Goal: Task Accomplishment & Management: Manage account settings

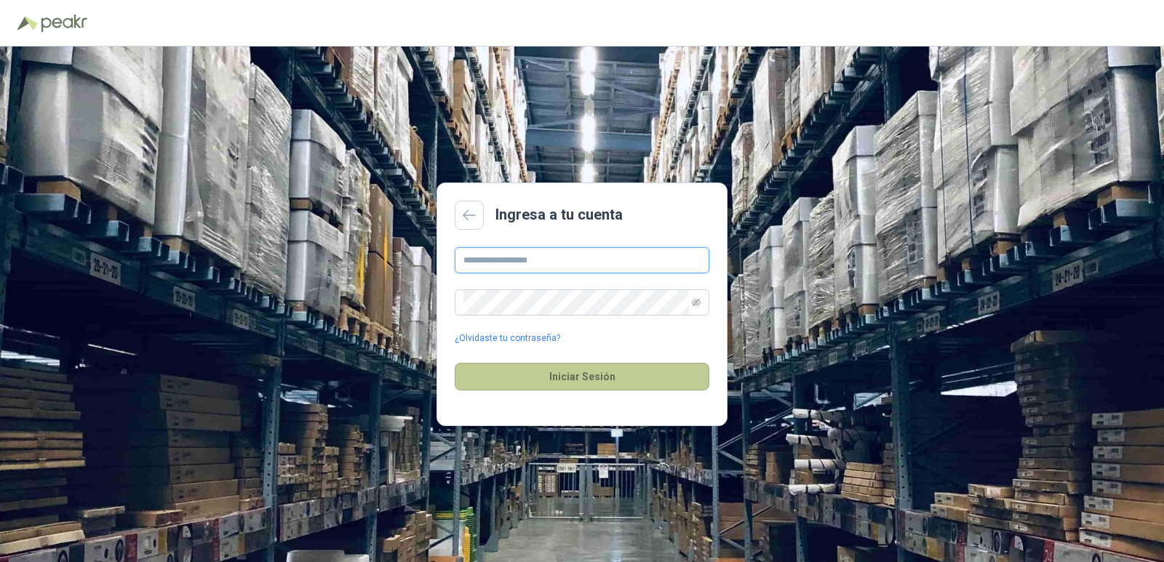
type input "**********"
click at [620, 371] on button "Iniciar Sesión" at bounding box center [582, 377] width 255 height 28
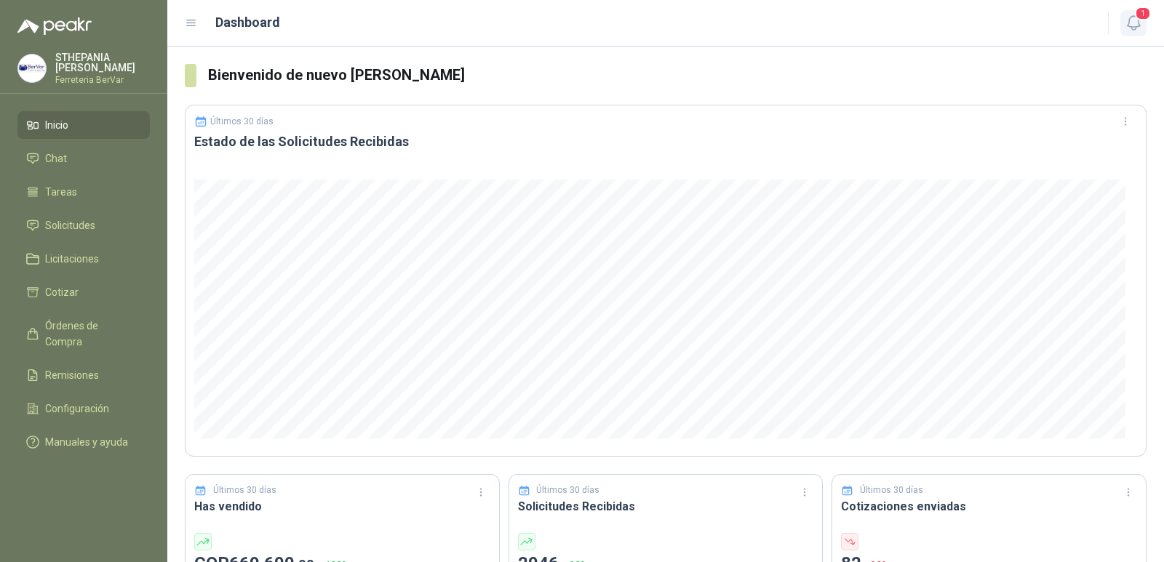
click at [1136, 32] on button "1" at bounding box center [1133, 23] width 26 height 26
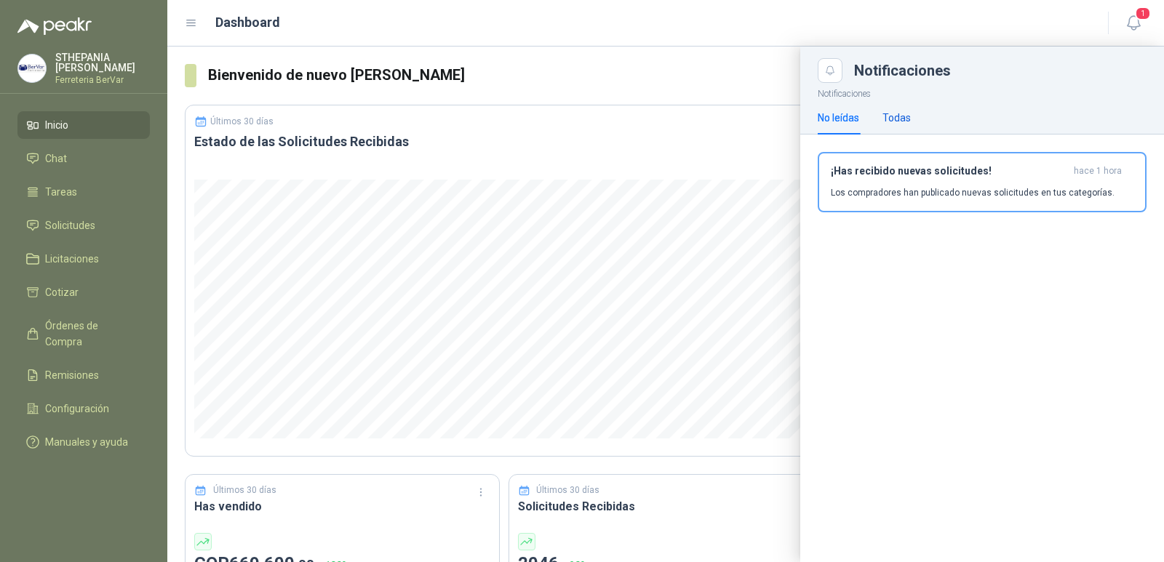
click at [908, 120] on div "Todas" at bounding box center [896, 118] width 28 height 16
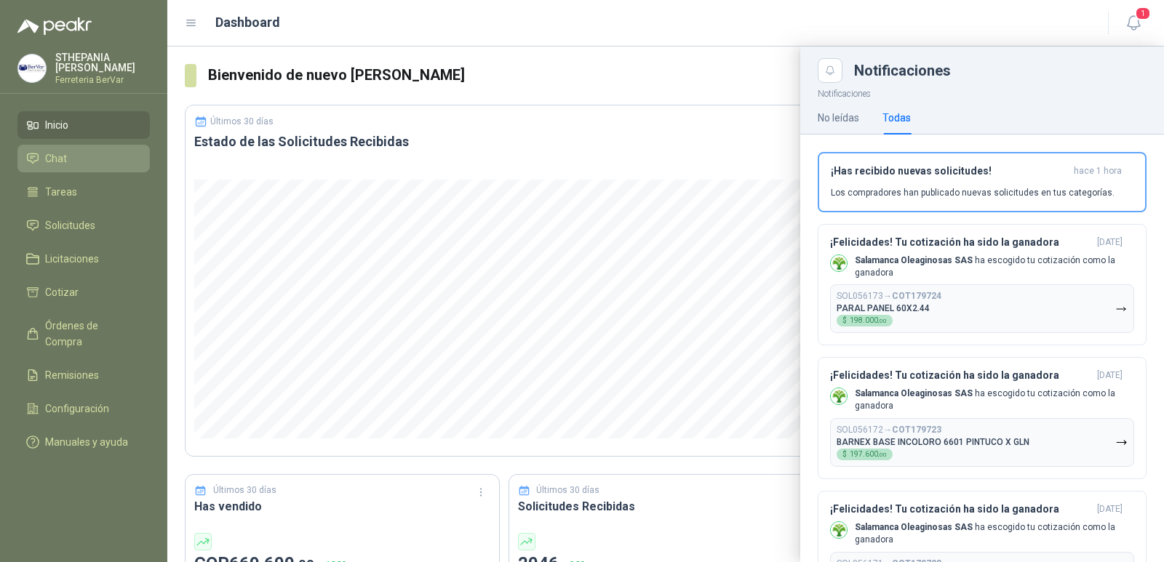
click at [111, 153] on li "Chat" at bounding box center [83, 159] width 115 height 16
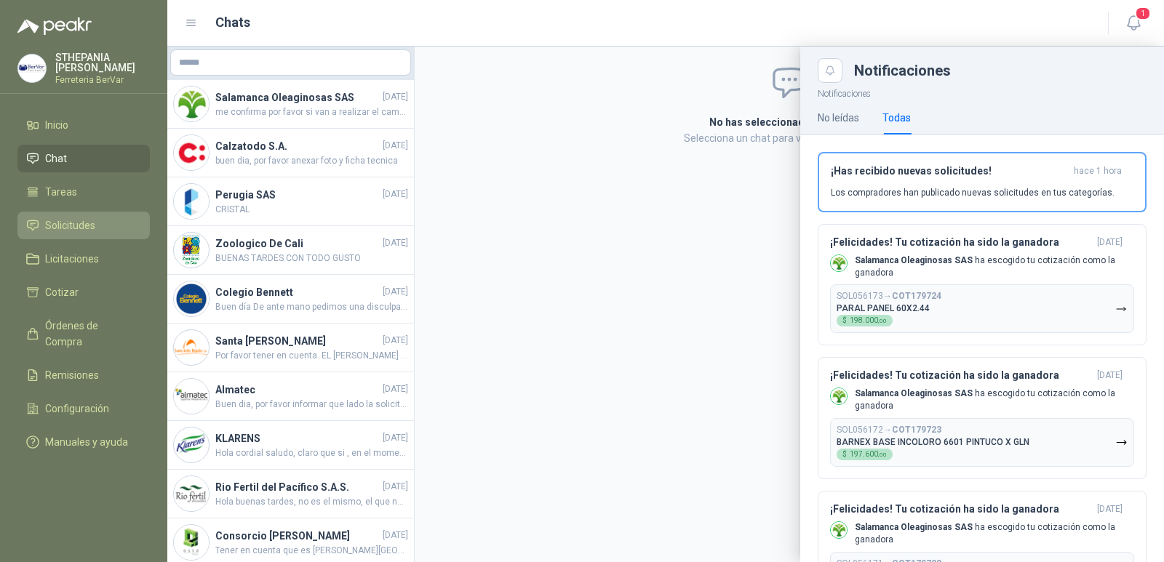
click at [89, 220] on span "Solicitudes" at bounding box center [70, 225] width 50 height 16
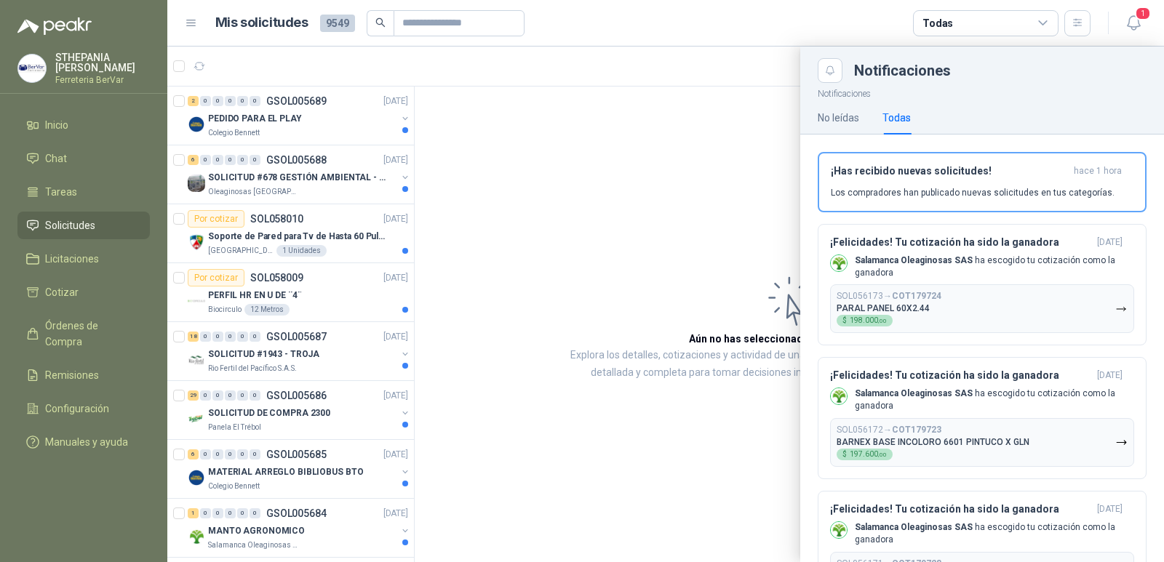
click at [294, 127] on div at bounding box center [665, 305] width 996 height 516
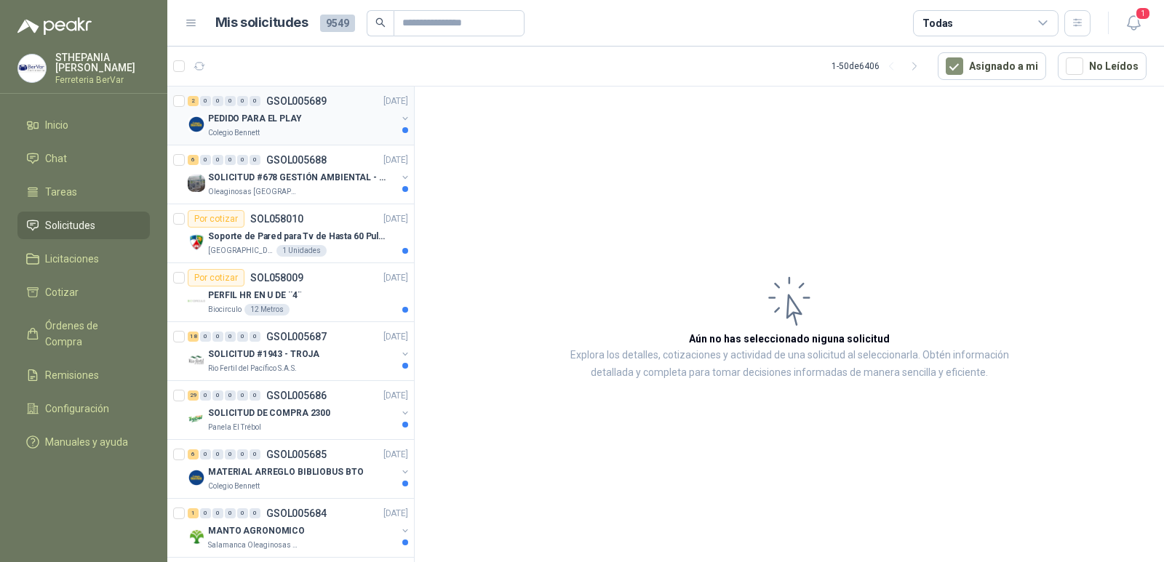
click at [295, 131] on div "Colegio Bennett" at bounding box center [302, 133] width 188 height 12
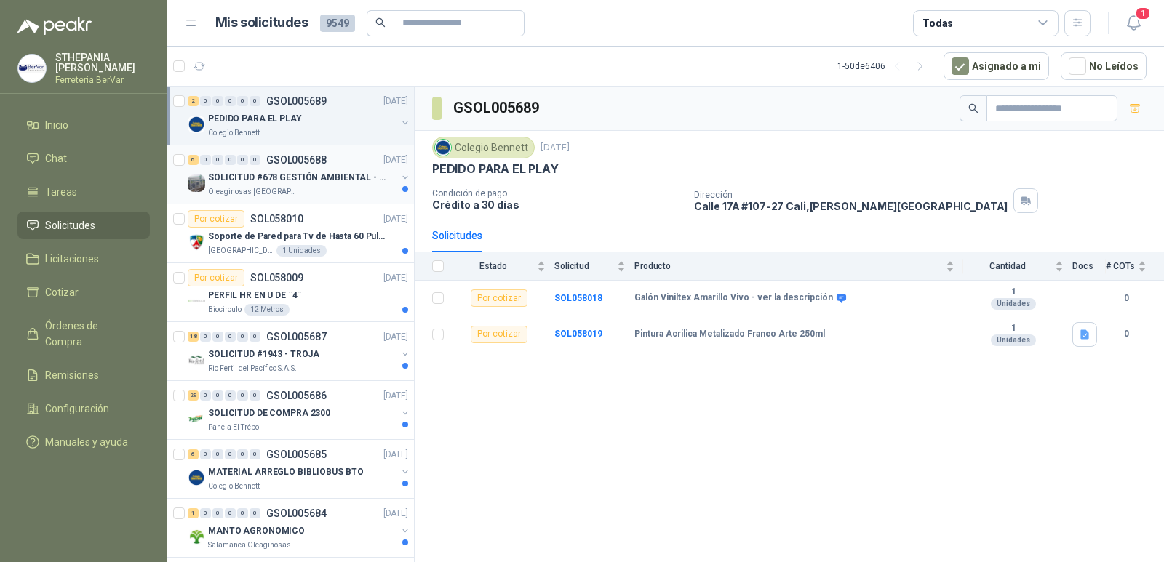
click at [326, 156] on div "6 0 0 0 0 0 GSOL005688 [DATE]" at bounding box center [299, 159] width 223 height 17
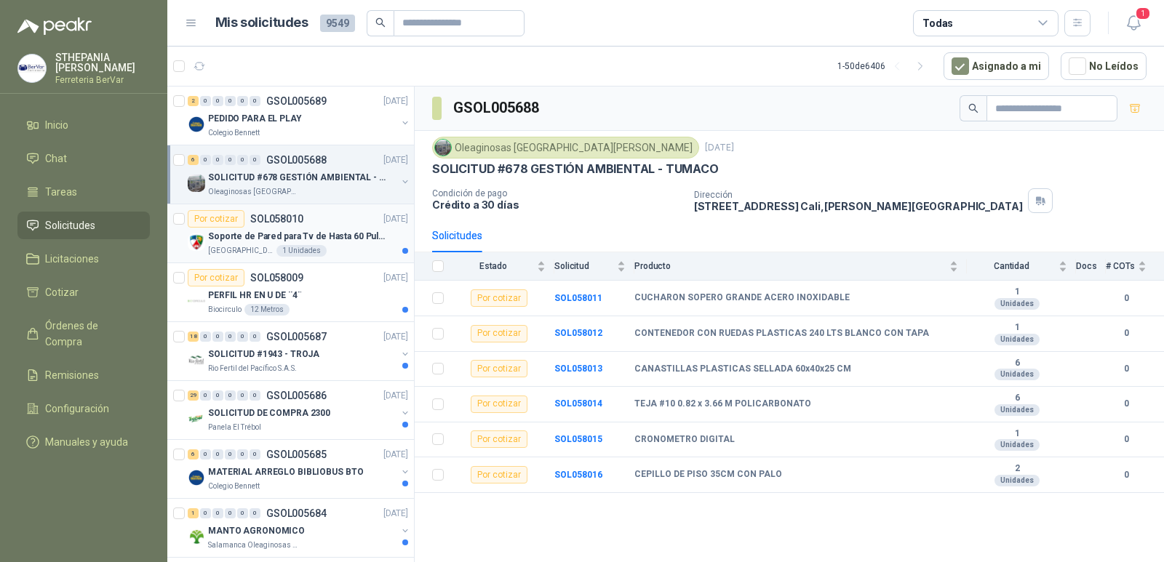
click at [352, 243] on div "Soporte de Pared para Tv de Hasta 60 Pulgadas con Brazo Articulado" at bounding box center [308, 236] width 200 height 17
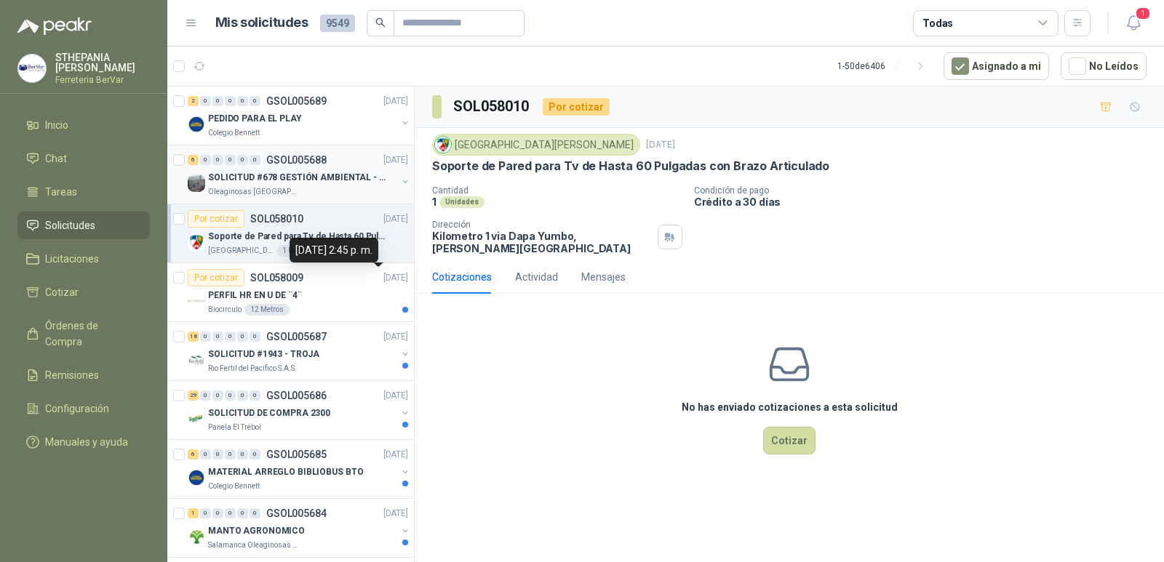
click at [349, 190] on div "Oleaginosas [GEOGRAPHIC_DATA][PERSON_NAME]" at bounding box center [302, 192] width 188 height 12
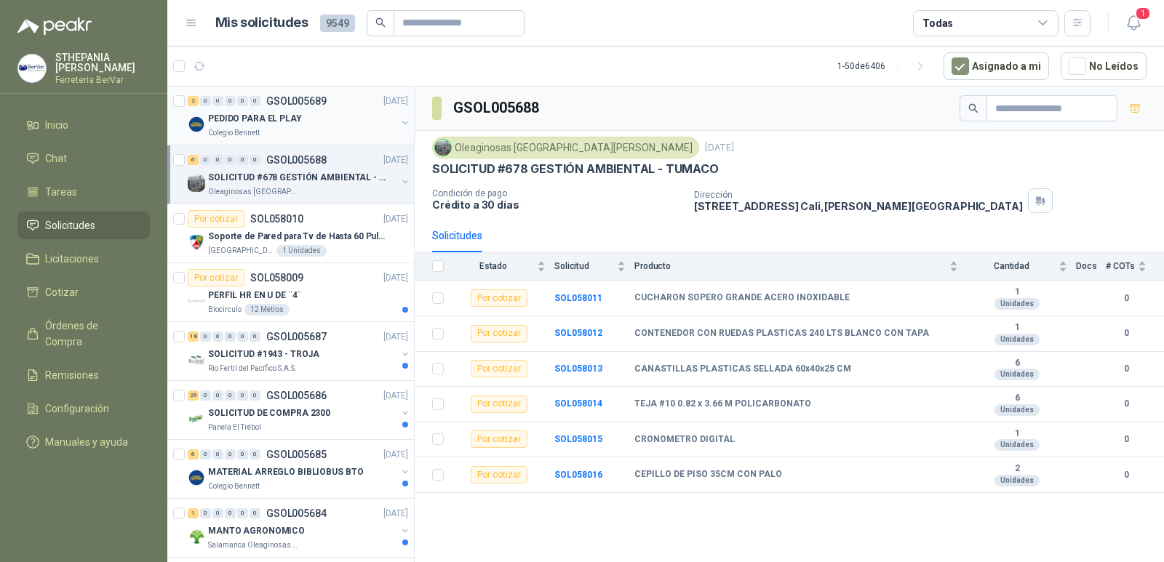
click at [355, 123] on div "PEDIDO PARA EL PLAY" at bounding box center [302, 118] width 188 height 17
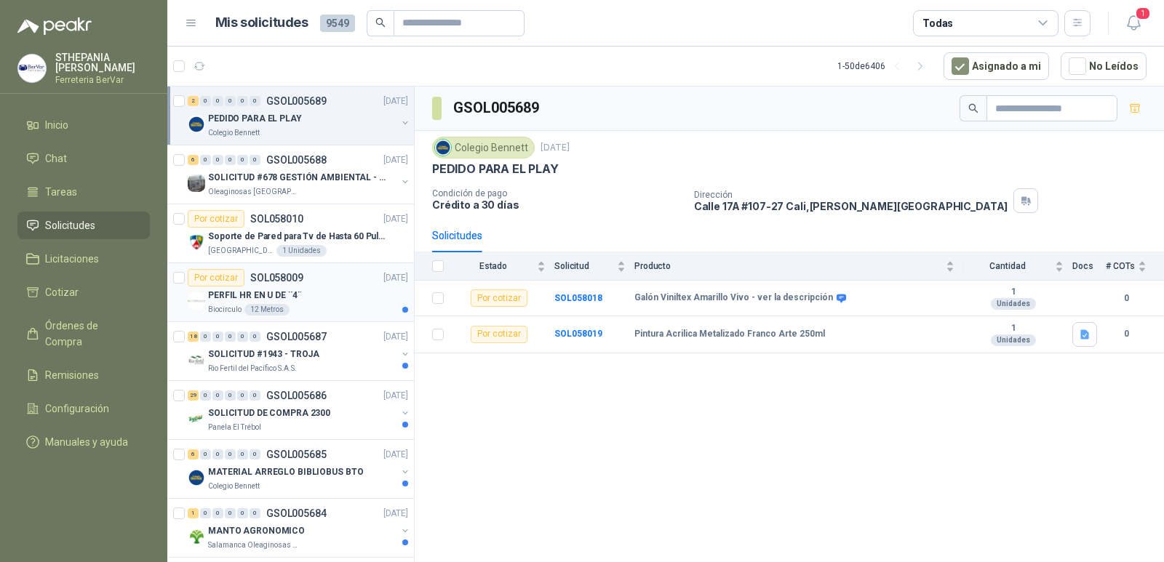
click at [369, 286] on div "Por cotizar SOL058009 [DATE]" at bounding box center [298, 277] width 220 height 17
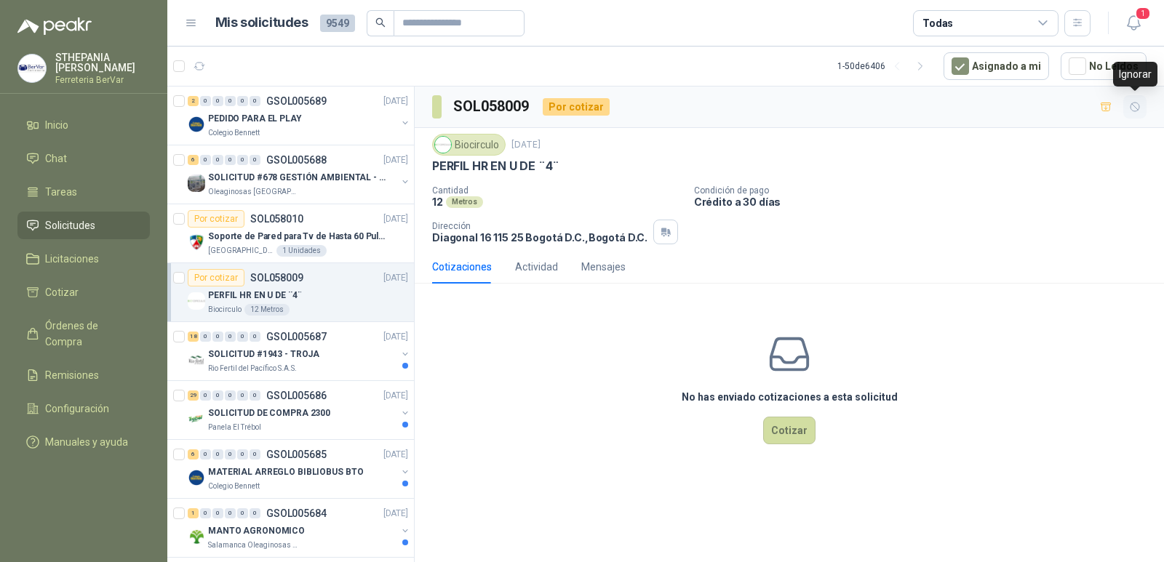
click at [1139, 106] on icon "button" at bounding box center [1134, 107] width 9 height 9
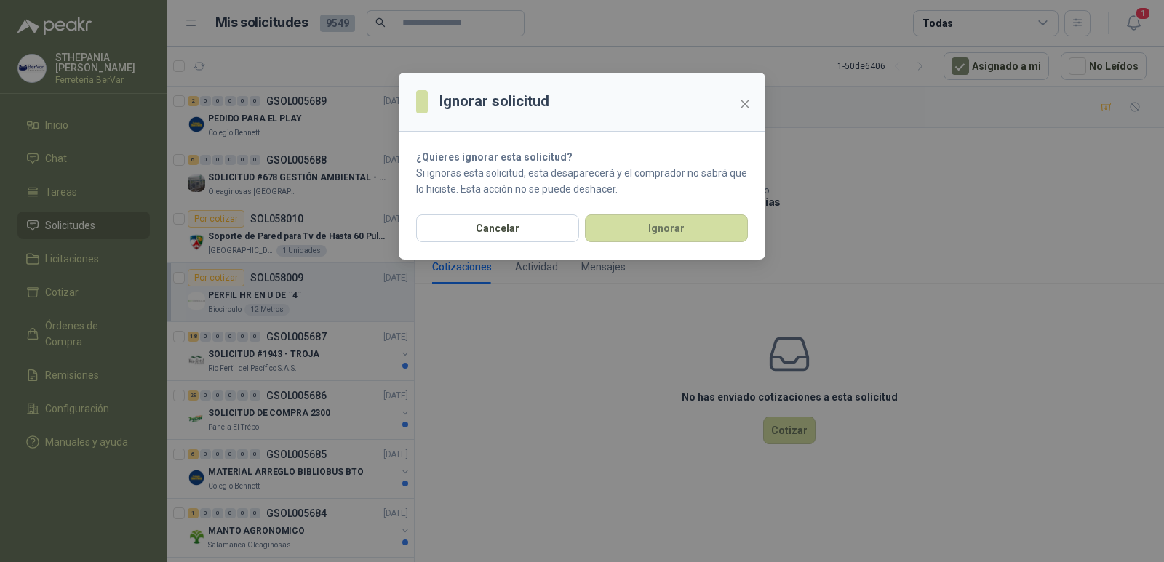
click at [657, 244] on div "Cancelar Ignorar" at bounding box center [582, 237] width 367 height 45
click at [657, 241] on button "Ignorar" at bounding box center [666, 229] width 163 height 28
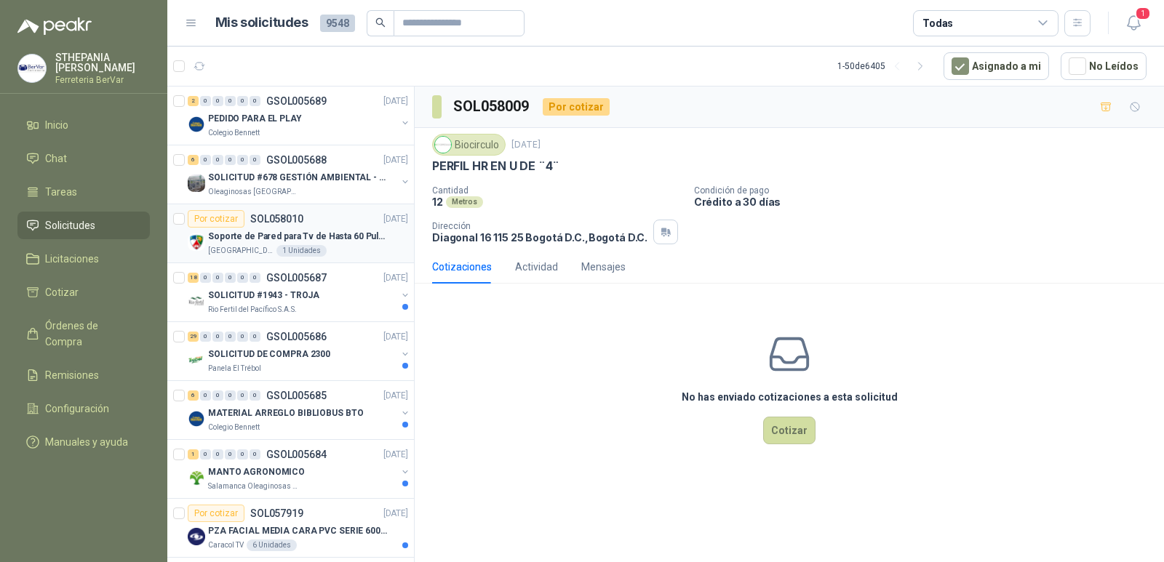
click at [398, 226] on article "Por cotizar SOL058010 [DATE] Soporte de Pared para Tv de Hasta 60 Pulgadas con …" at bounding box center [290, 233] width 247 height 59
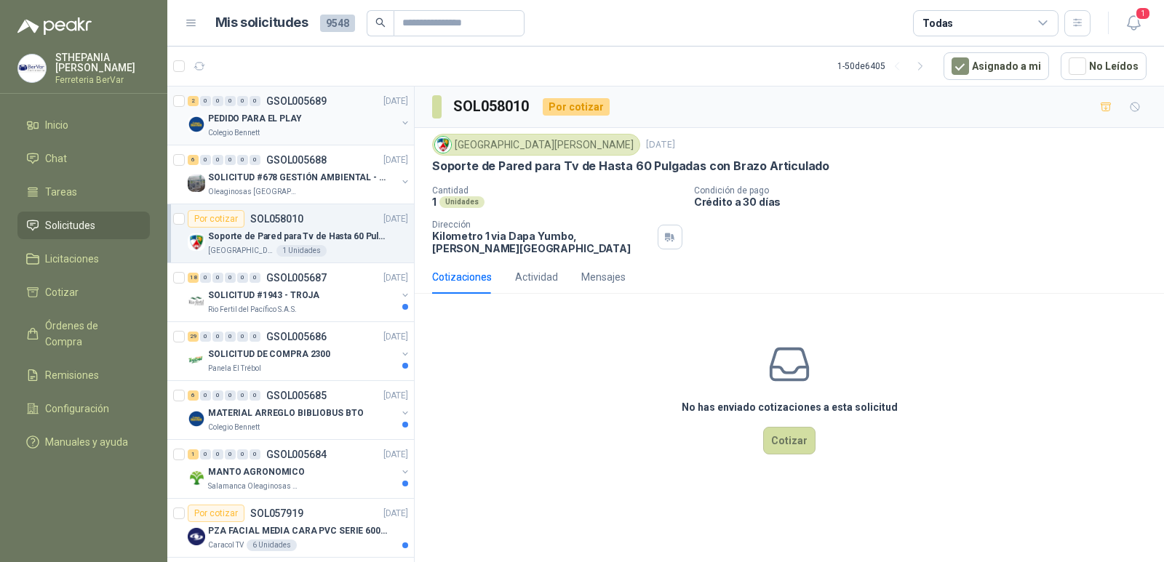
click at [356, 142] on div "2 0 0 0 0 0 GSOL005689 [DATE] PEDIDO PARA EL PLAY Colegio [PERSON_NAME]" at bounding box center [290, 116] width 247 height 59
click at [359, 128] on div "Colegio Bennett" at bounding box center [302, 133] width 188 height 12
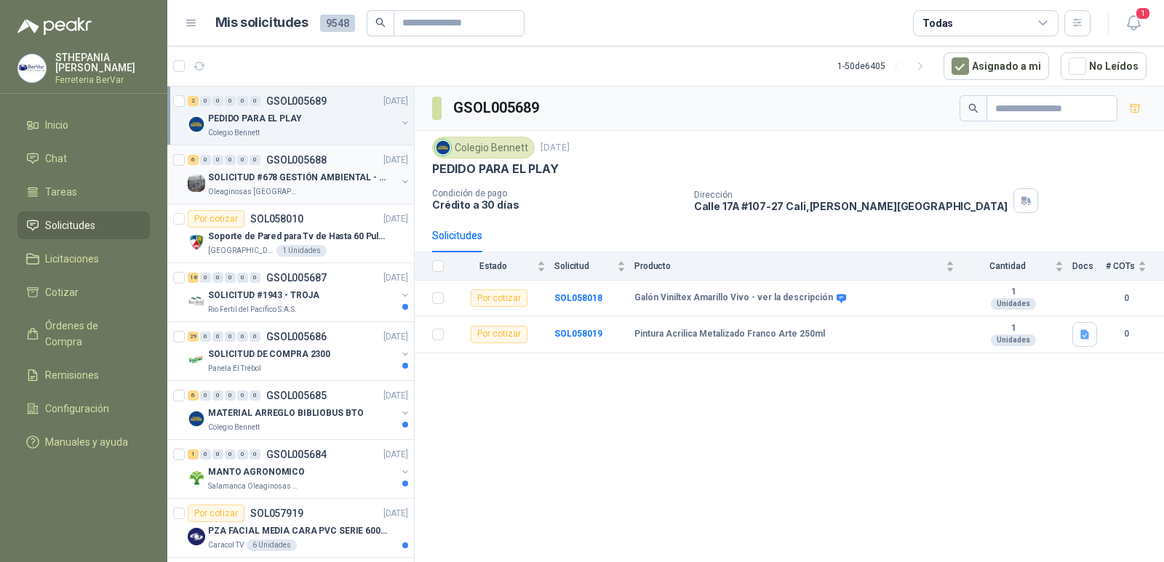
click at [329, 180] on p "SOLICITUD #678 GESTIÓN AMBIENTAL - TUMACO" at bounding box center [298, 178] width 181 height 14
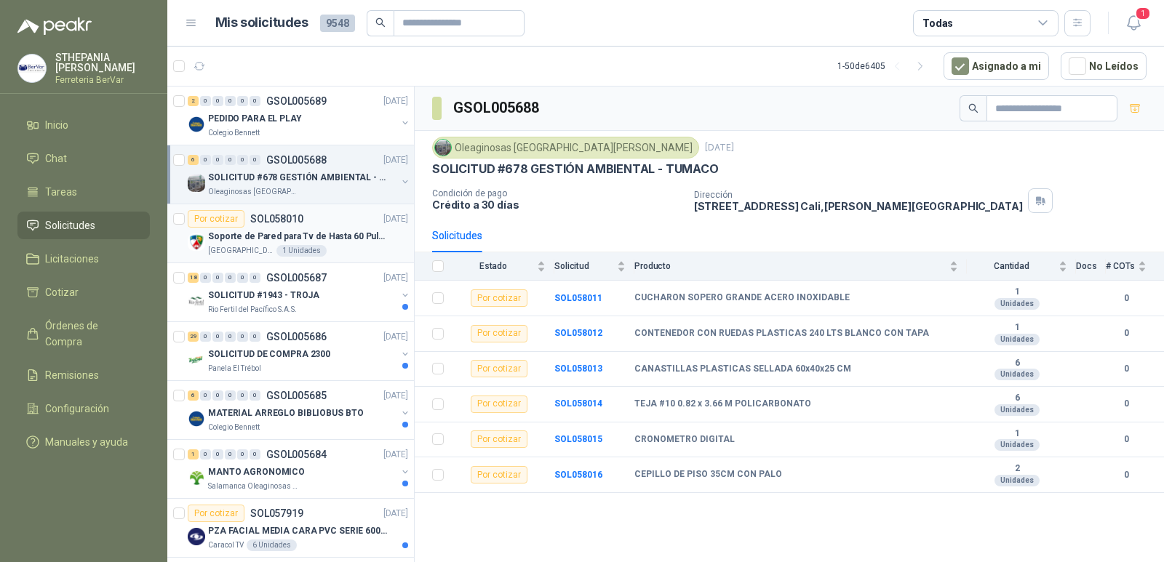
click at [326, 221] on div "Por cotizar SOL058010 [DATE]" at bounding box center [298, 218] width 220 height 17
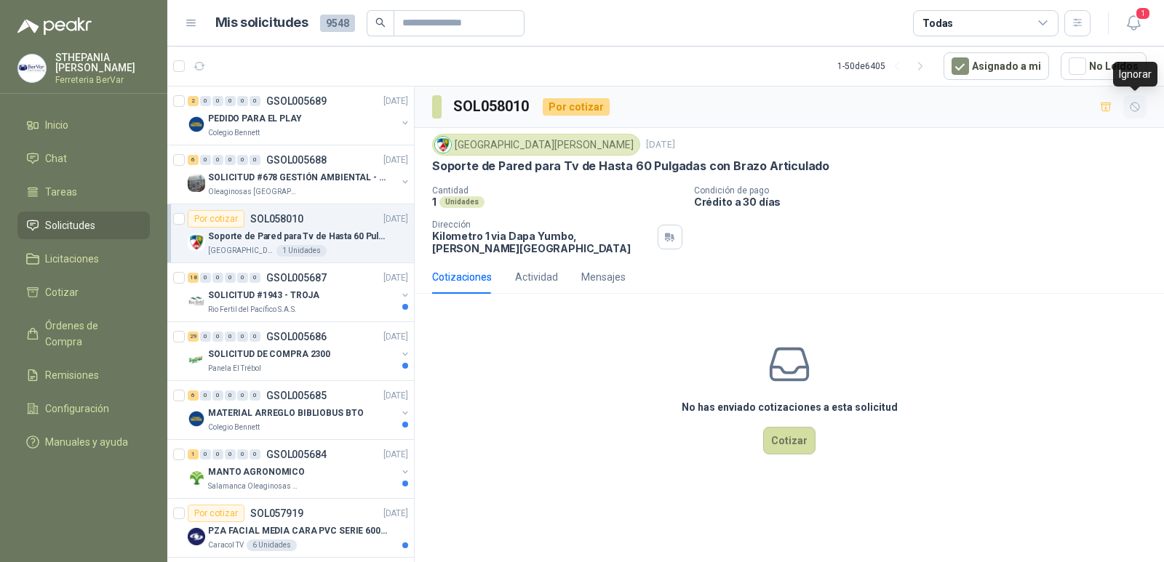
click at [1124, 106] on button "button" at bounding box center [1134, 106] width 23 height 23
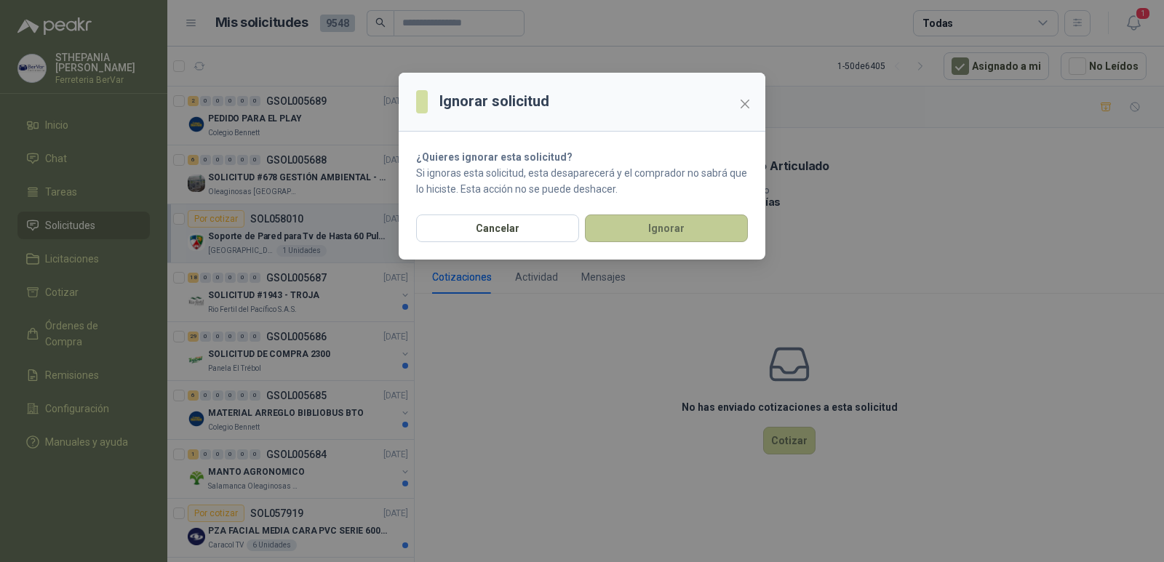
click at [703, 231] on button "Ignorar" at bounding box center [666, 229] width 163 height 28
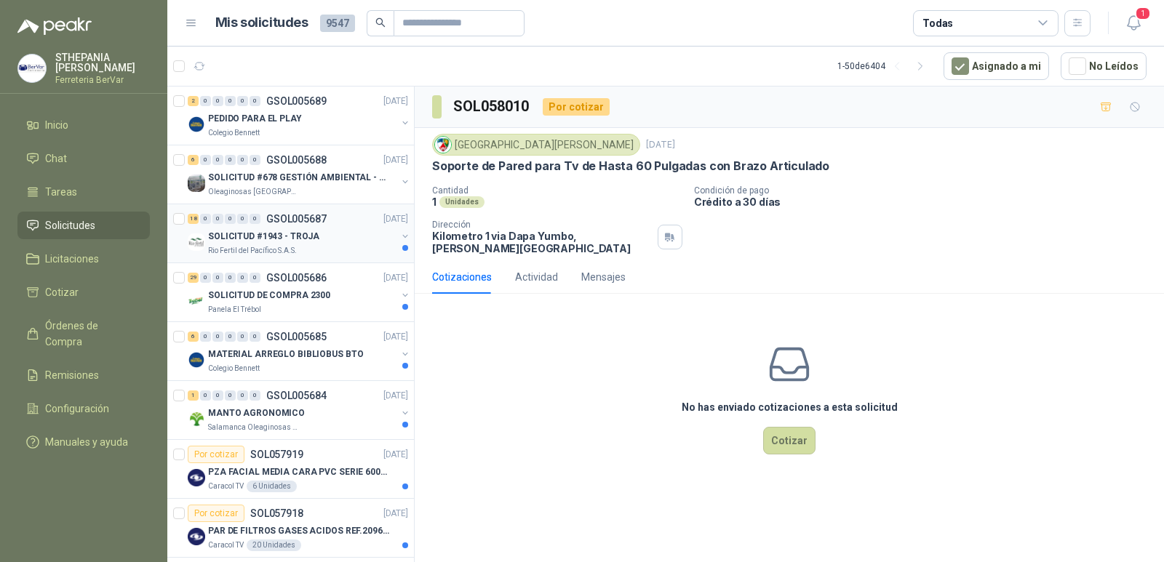
click at [316, 247] on div "Rio Fertil del Pacífico S.A.S." at bounding box center [302, 251] width 188 height 12
